Goal: Find specific page/section: Find specific page/section

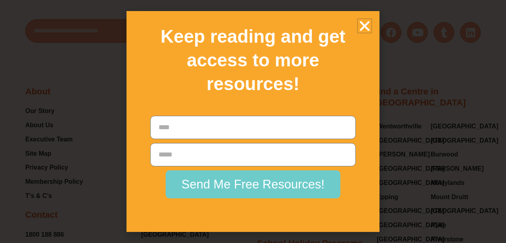
scroll to position [2787, 0]
click at [363, 28] on icon "Close" at bounding box center [365, 26] width 14 height 14
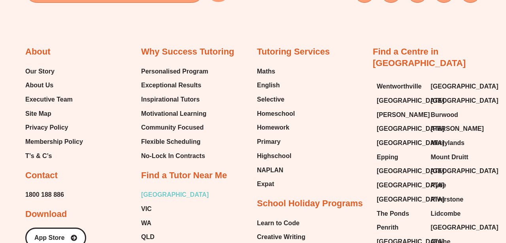
scroll to position [2818, 0]
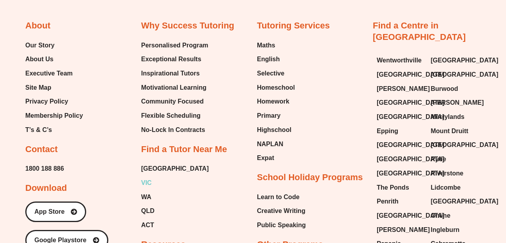
click at [147, 177] on span "VIC" at bounding box center [146, 183] width 11 height 12
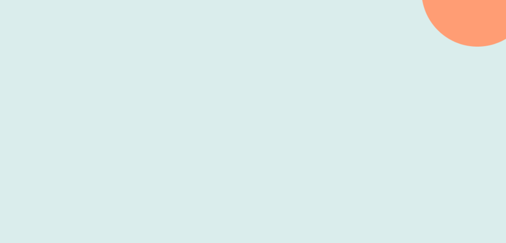
scroll to position [238, 0]
